Goal: Transaction & Acquisition: Purchase product/service

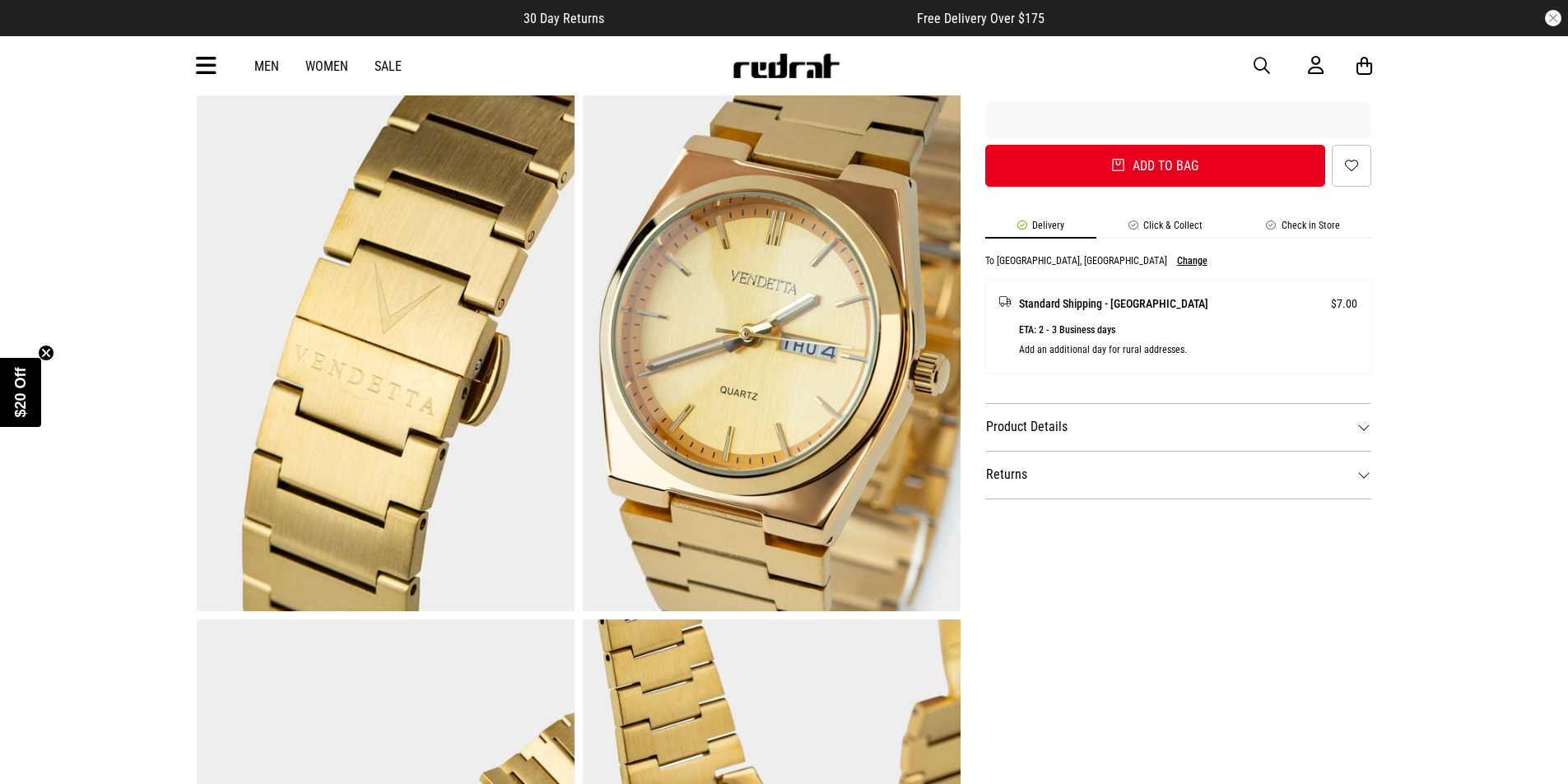
scroll to position [576, 0]
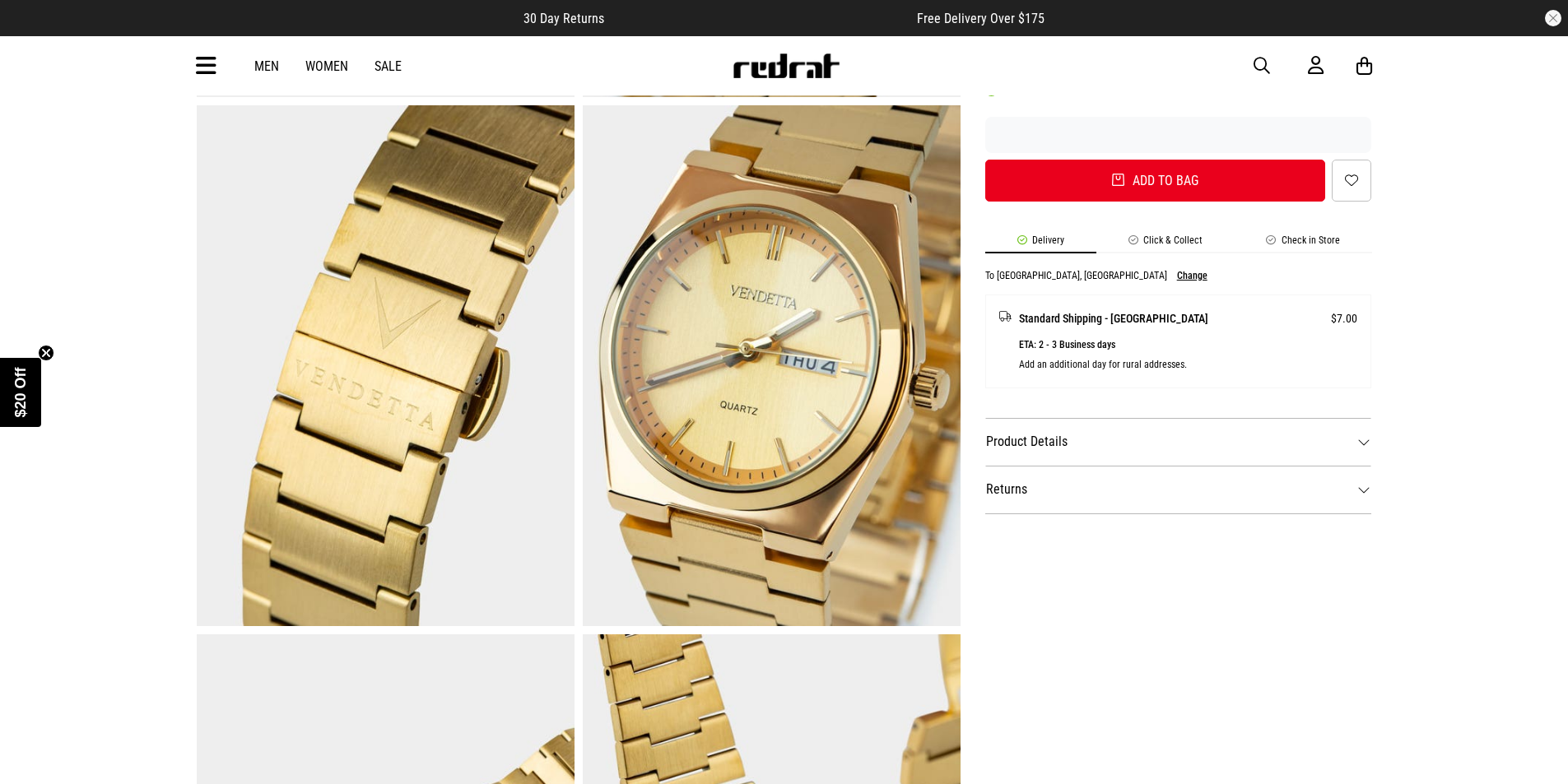
click at [1082, 436] on dt "Product Details" at bounding box center [1179, 442] width 387 height 48
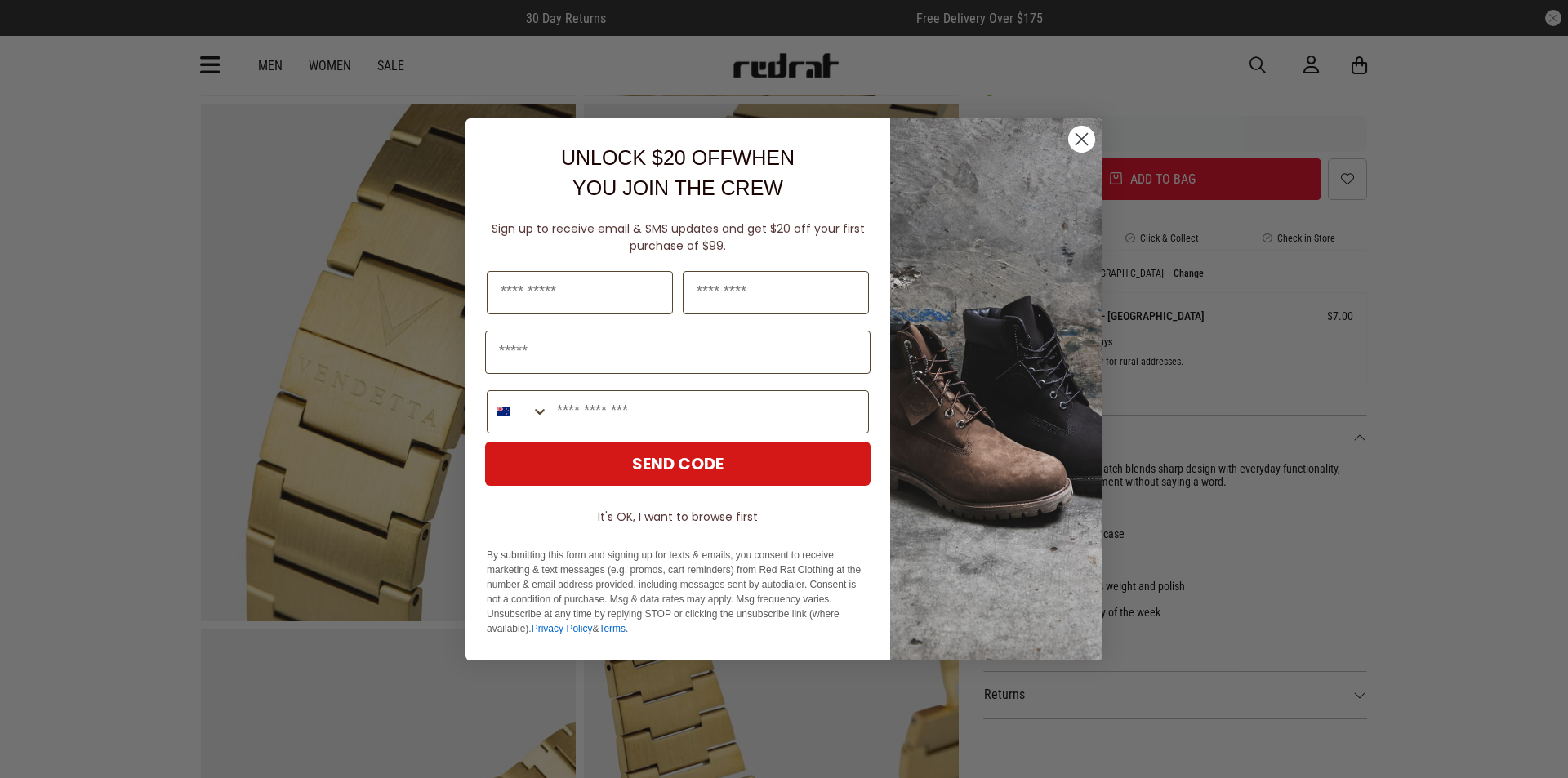
click at [1107, 715] on div "Close dialog UNLOCK $20 OFF WHEN YOU JOIN THE CREW Sign up to receive email & S…" at bounding box center [784, 389] width 1568 height 778
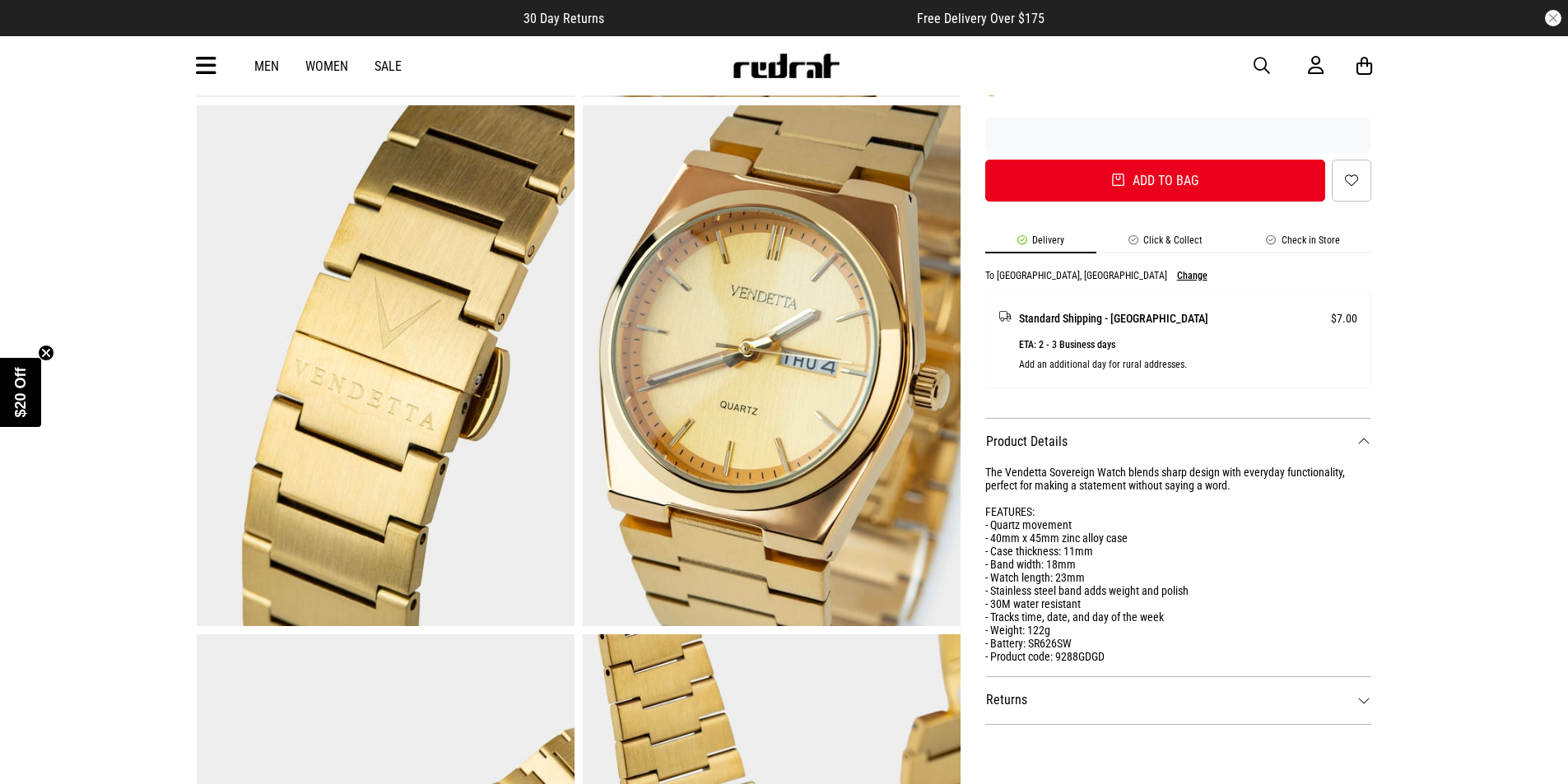
click at [1100, 681] on dt "Returns" at bounding box center [1179, 701] width 387 height 48
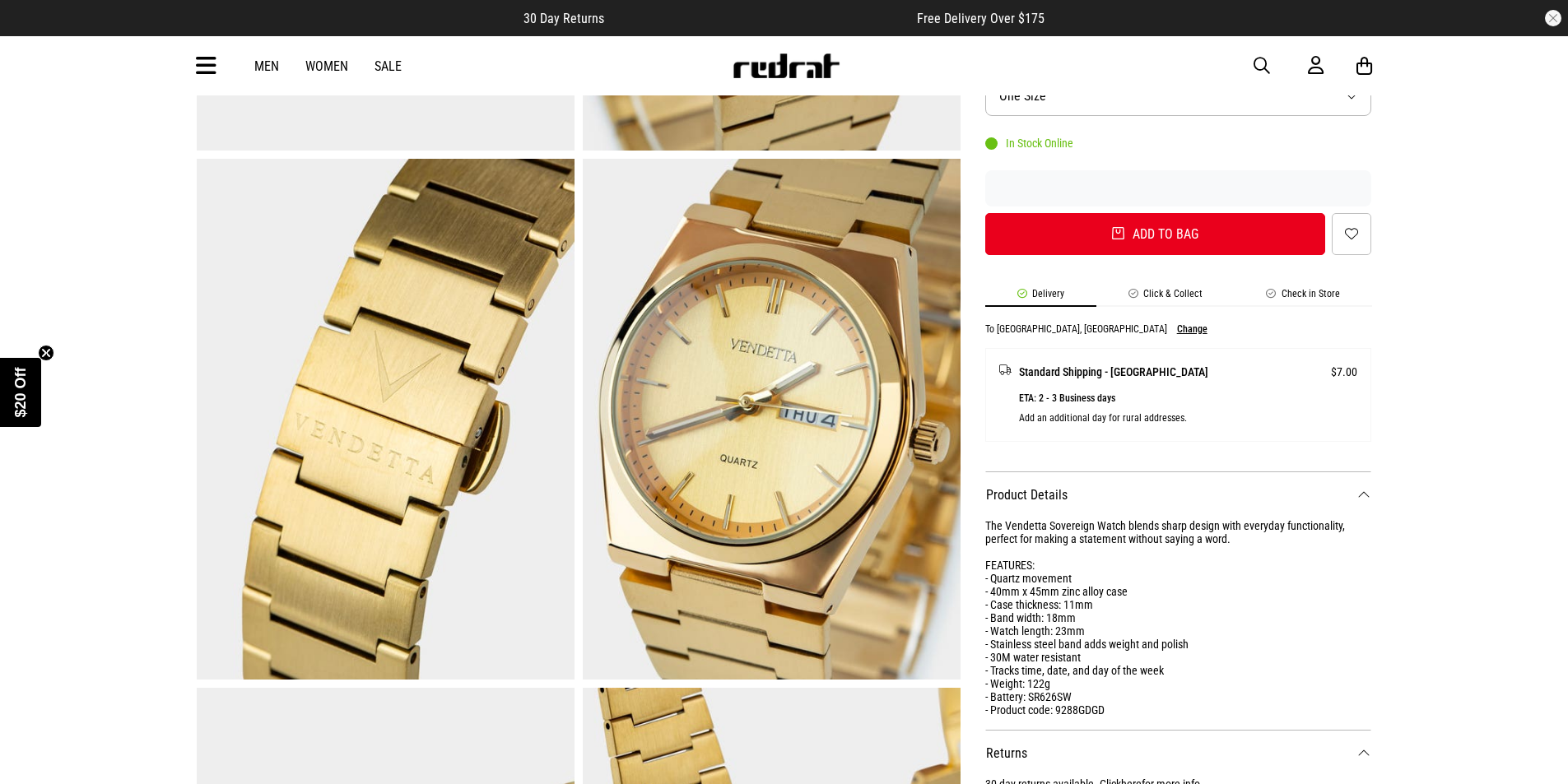
scroll to position [411, 0]
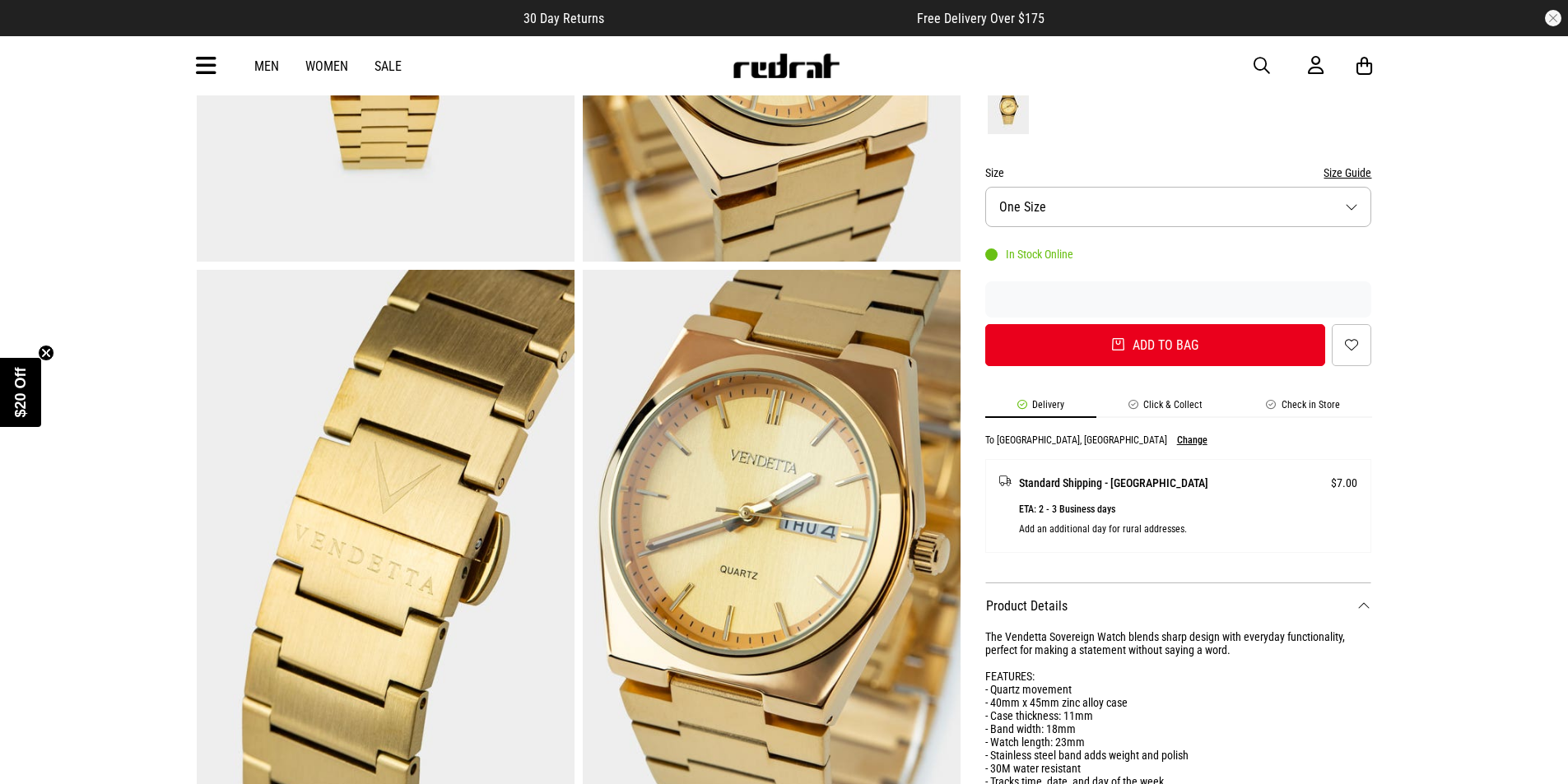
click at [1153, 405] on li "Click & Collect" at bounding box center [1165, 408] width 138 height 19
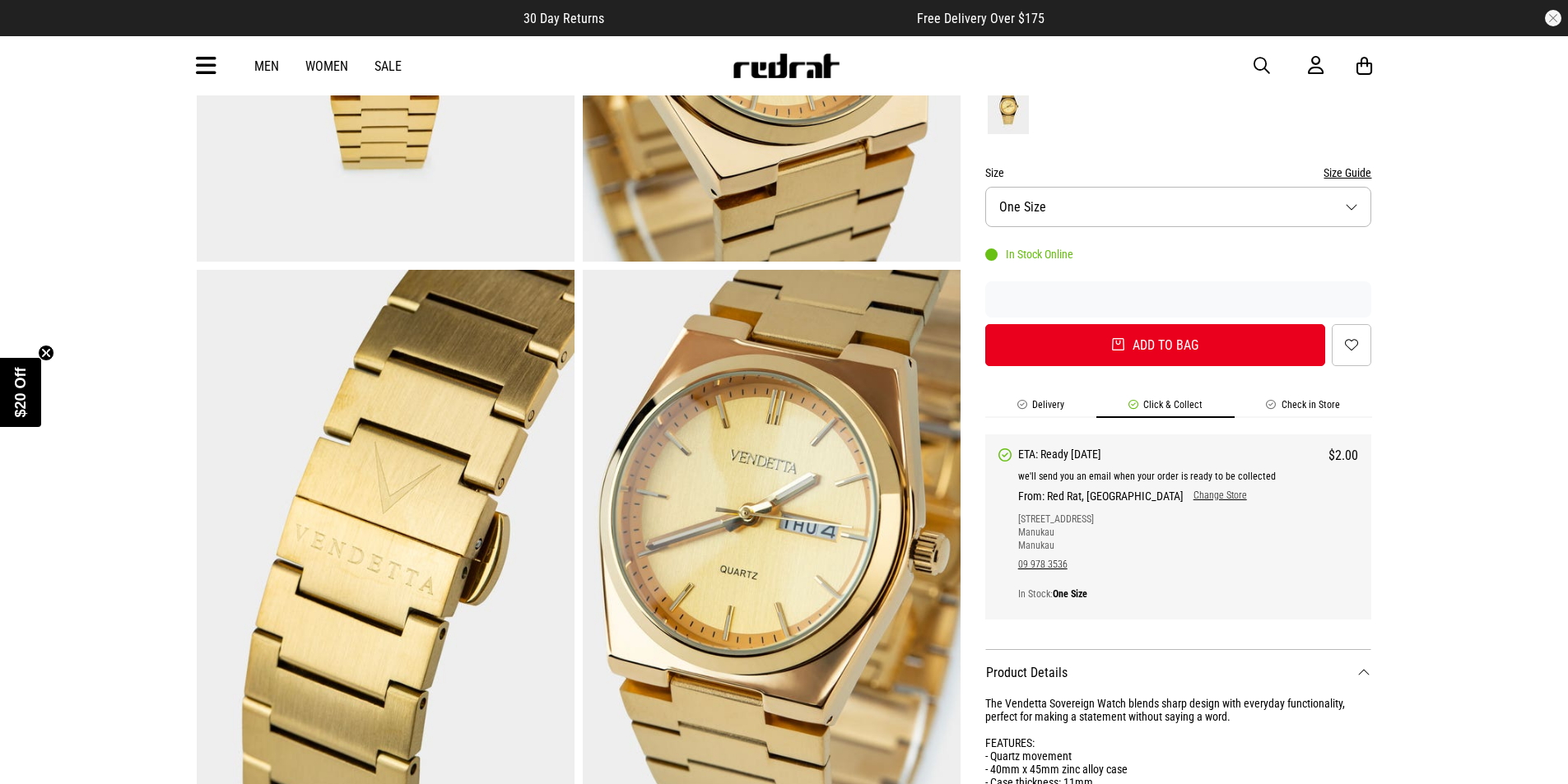
click at [1305, 412] on li "Check in Store" at bounding box center [1303, 408] width 137 height 19
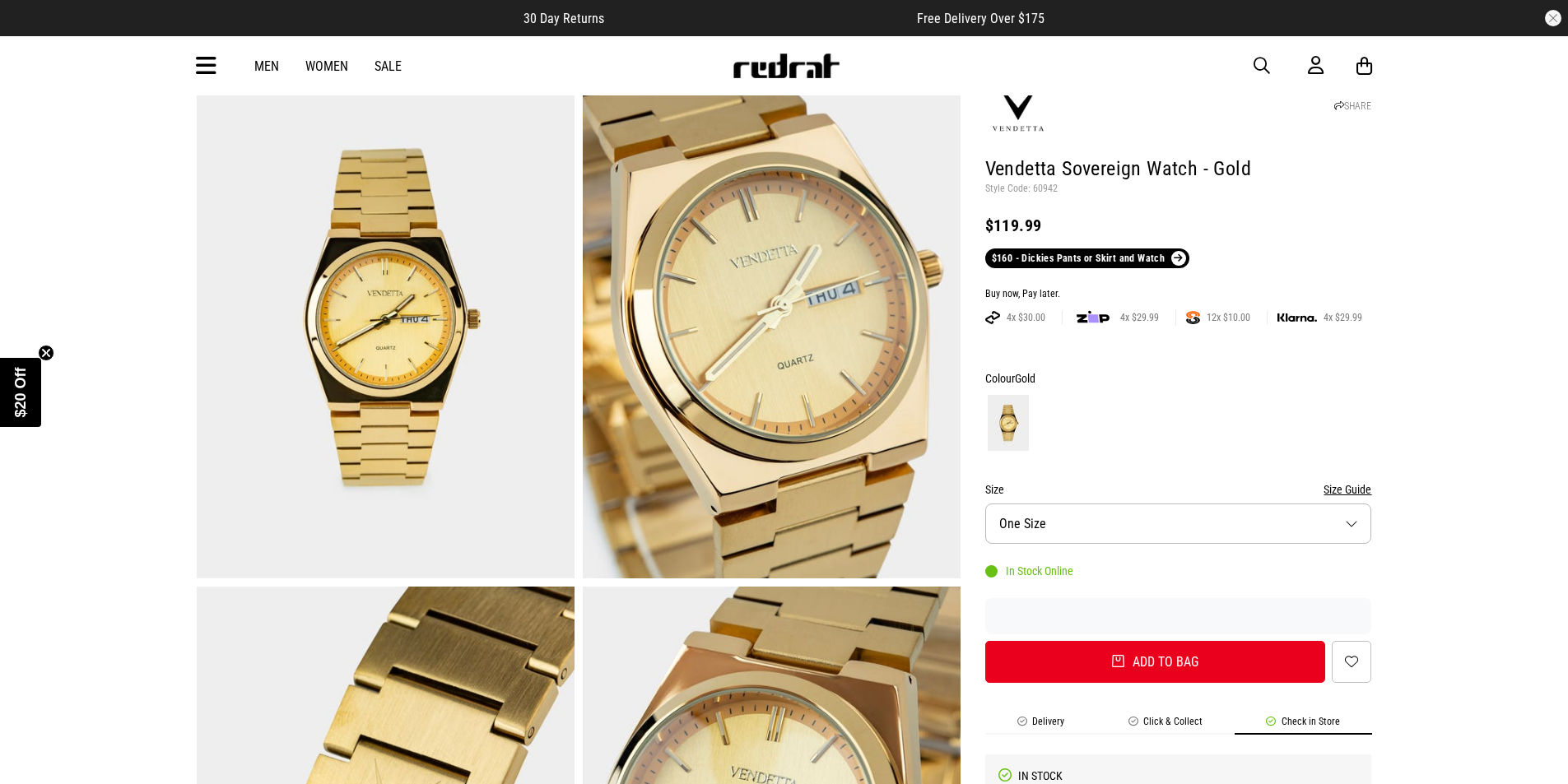
scroll to position [0, 0]
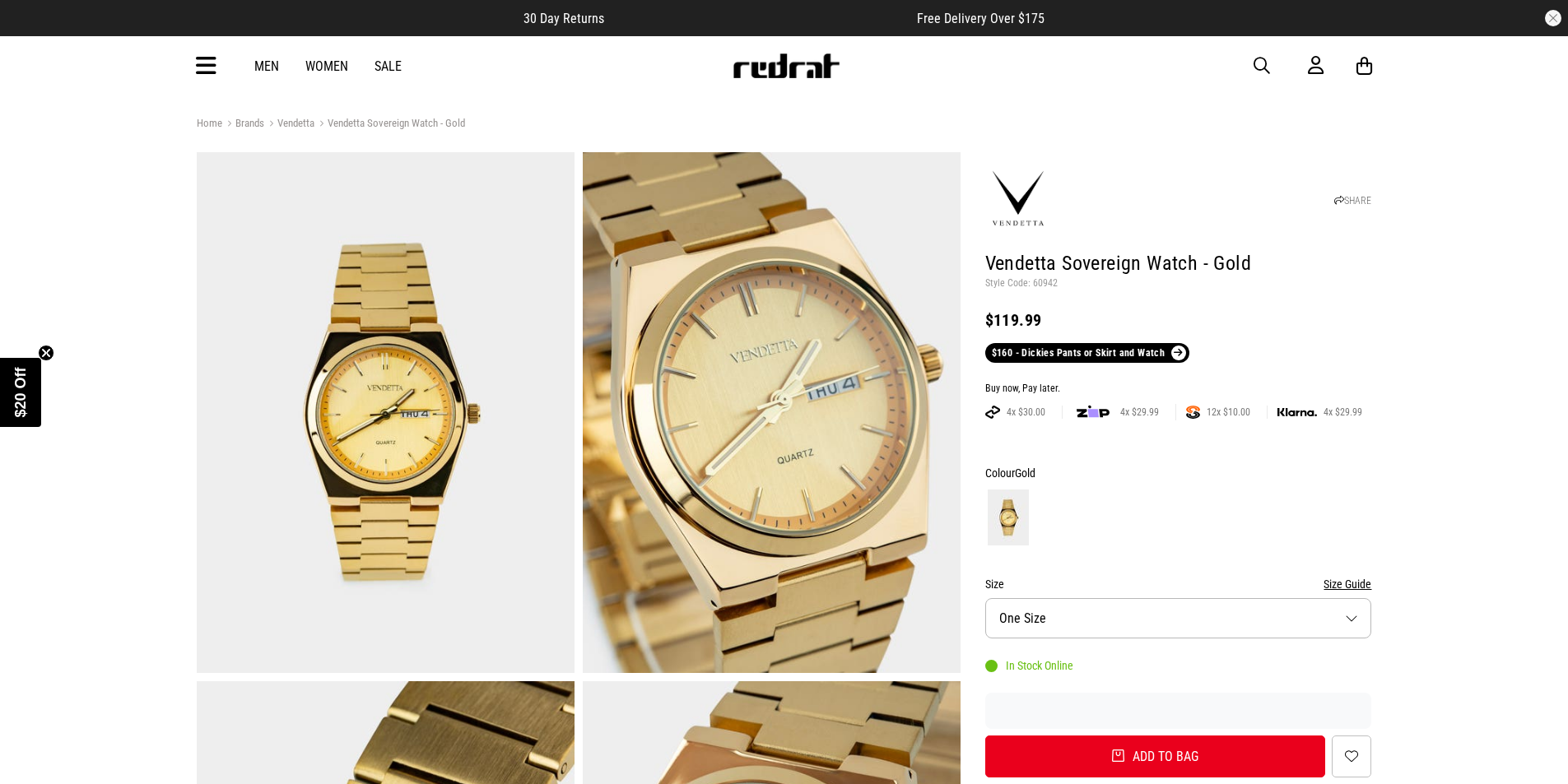
click at [1127, 629] on button "Size One Size" at bounding box center [1179, 618] width 387 height 40
click at [1216, 540] on div at bounding box center [1179, 518] width 387 height 61
click at [1197, 413] on img at bounding box center [1193, 412] width 14 height 13
